Goal: Check status: Check status

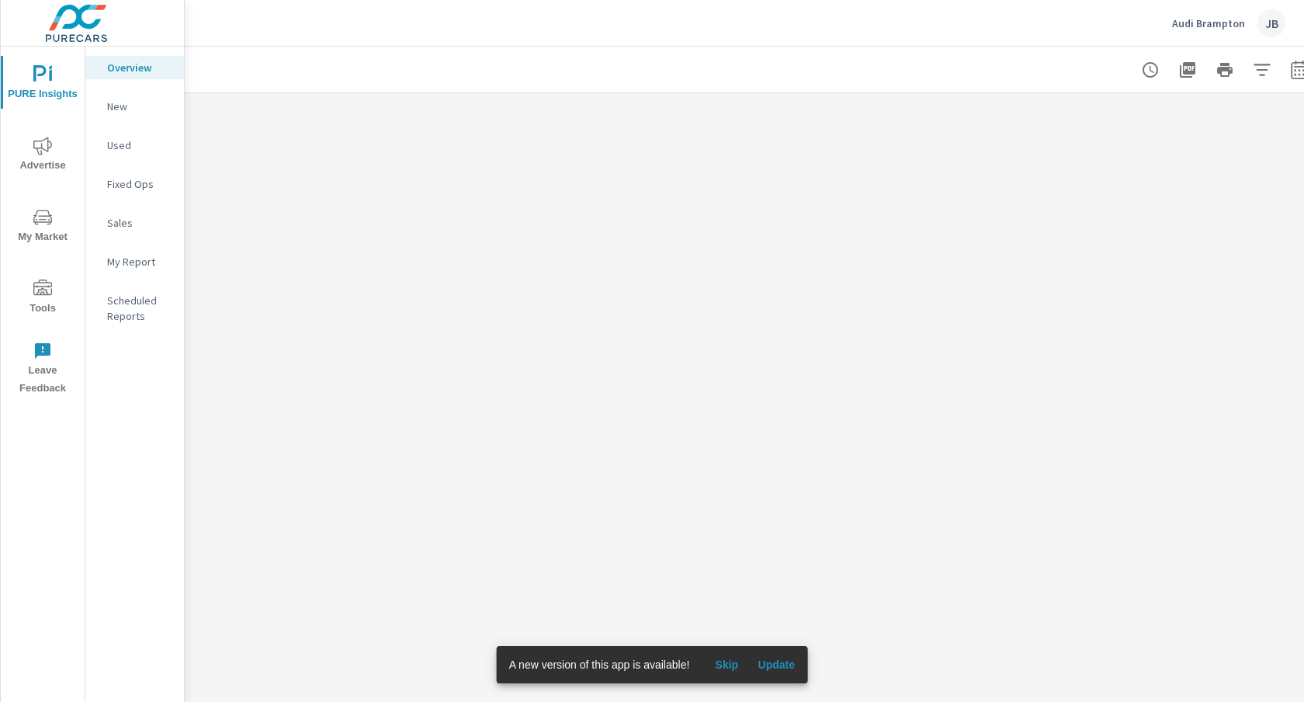
click at [60, 140] on span "Advertise" at bounding box center [42, 156] width 75 height 38
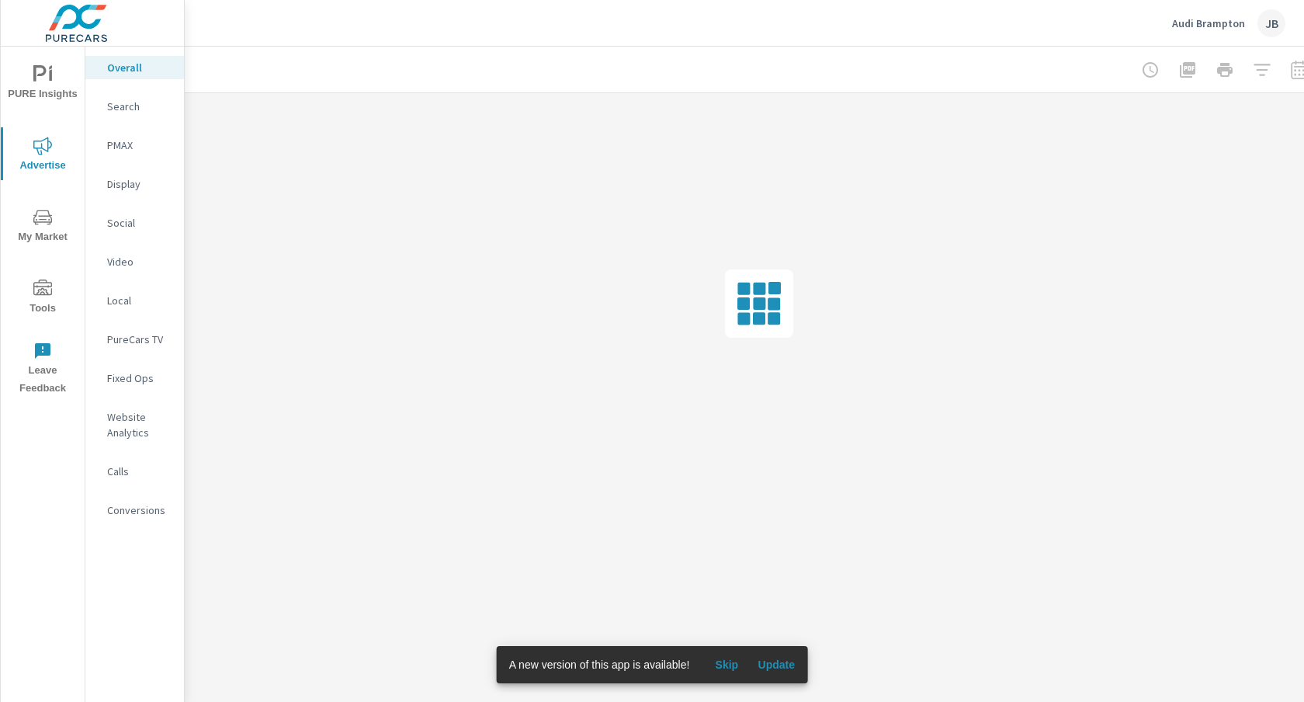
click at [135, 145] on p "PMAX" at bounding box center [139, 145] width 64 height 16
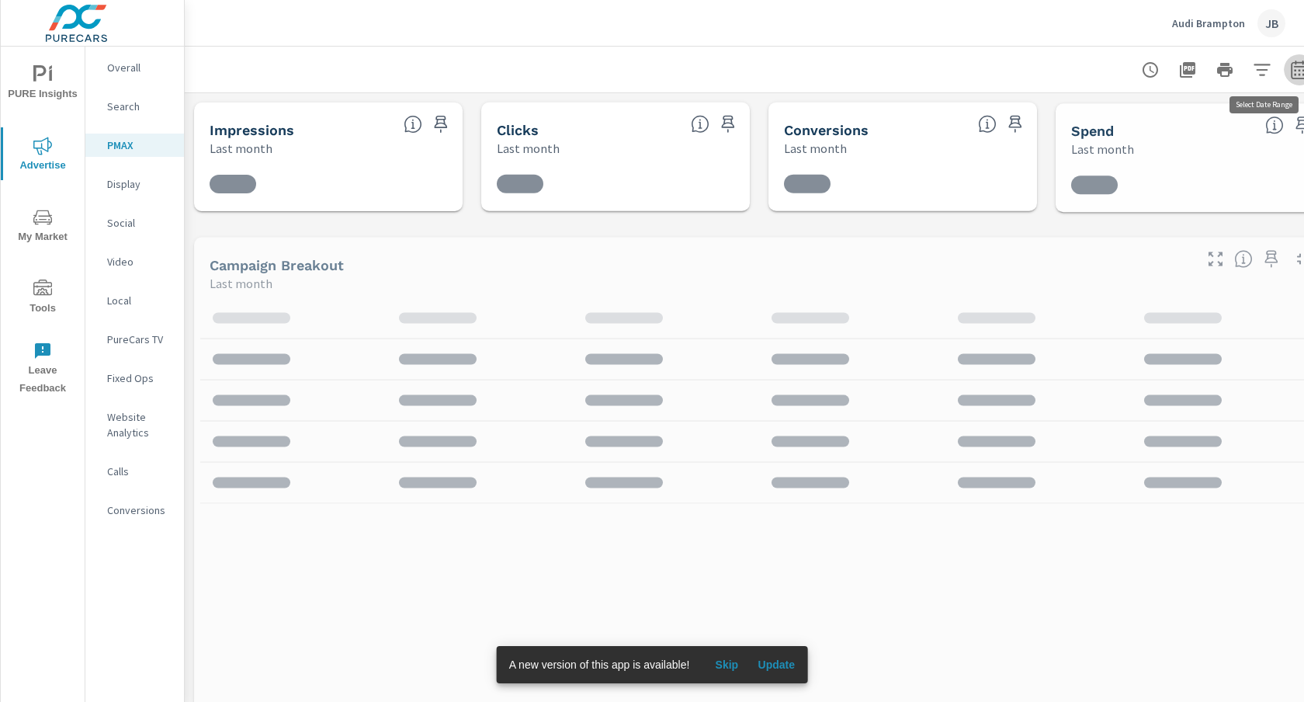
click at [1295, 71] on icon "button" at bounding box center [1299, 70] width 19 height 19
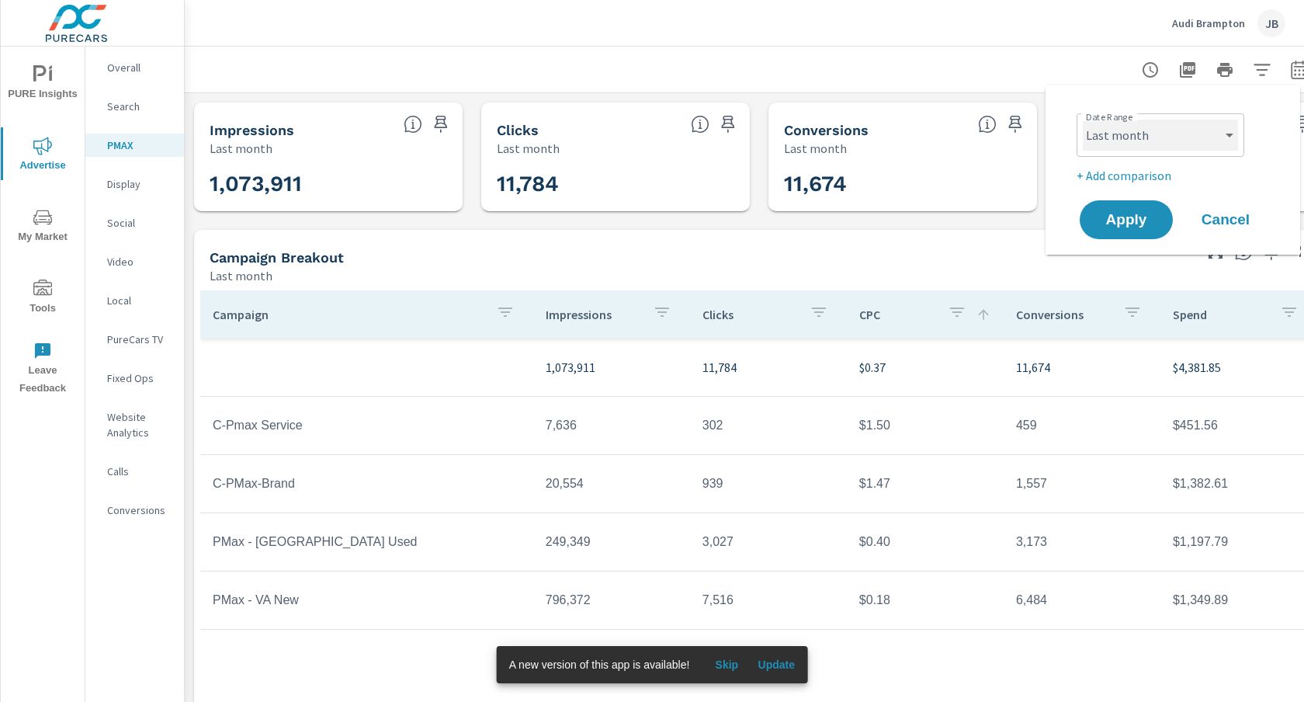
click at [1226, 128] on select "Custom [DATE] Last week Last 7 days Last 14 days Last 30 days Last 45 days Last…" at bounding box center [1160, 135] width 155 height 31
click at [1083, 120] on select "Custom [DATE] Last week Last 7 days Last 14 days Last 30 days Last 45 days Last…" at bounding box center [1160, 135] width 155 height 31
select select "Month to date"
click at [1139, 175] on p "+ Add comparison" at bounding box center [1175, 175] width 199 height 19
select select "Previous period"
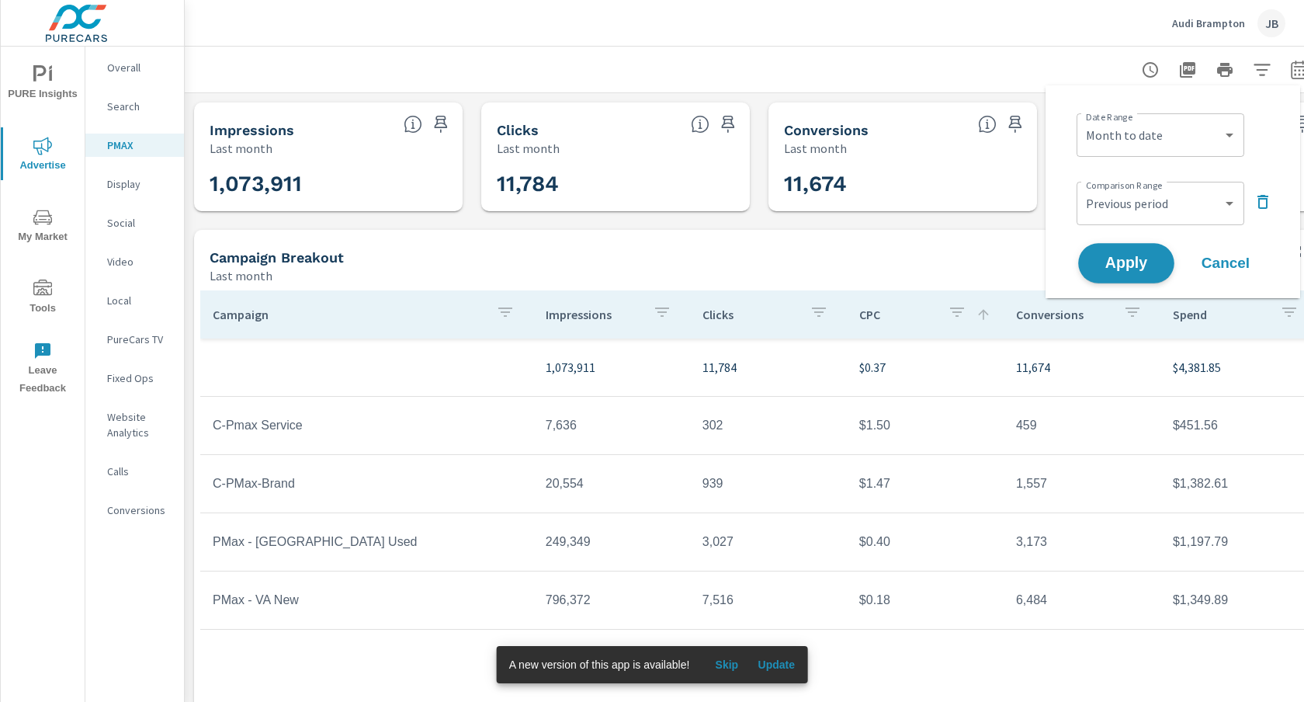
click at [1134, 264] on span "Apply" at bounding box center [1126, 263] width 64 height 15
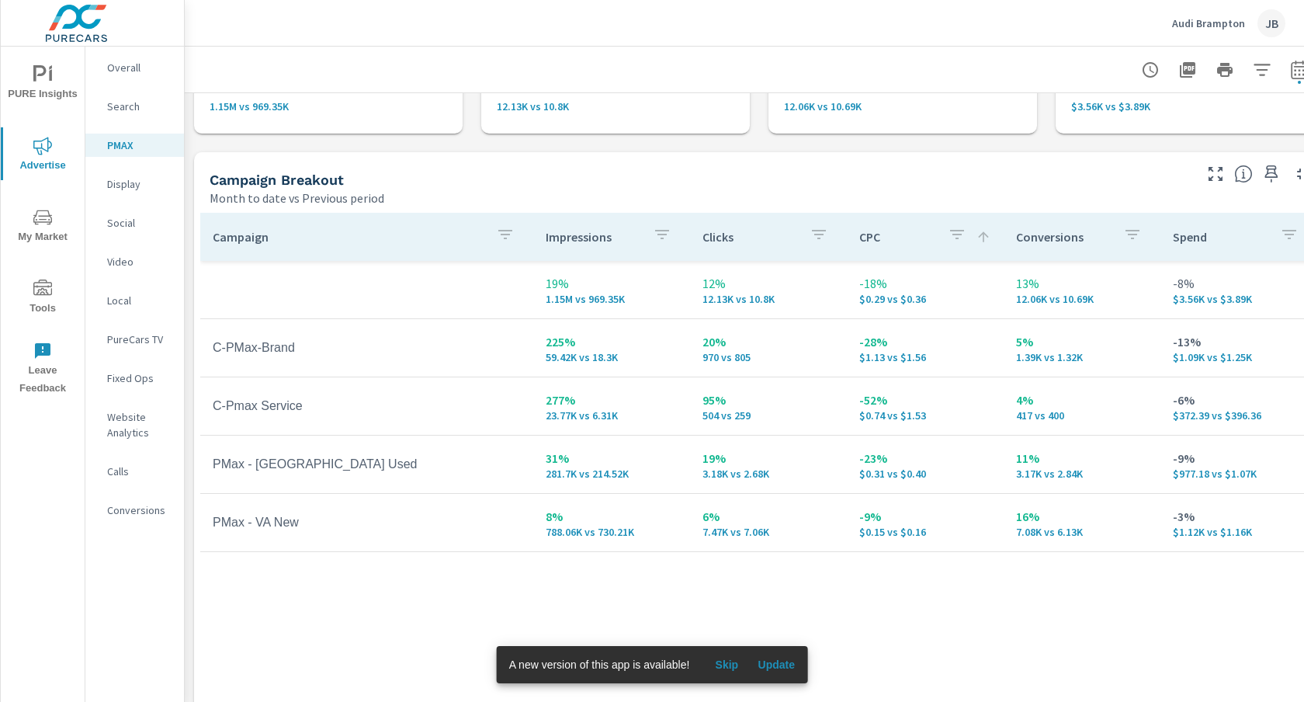
scroll to position [118, 0]
